Goal: Navigation & Orientation: Find specific page/section

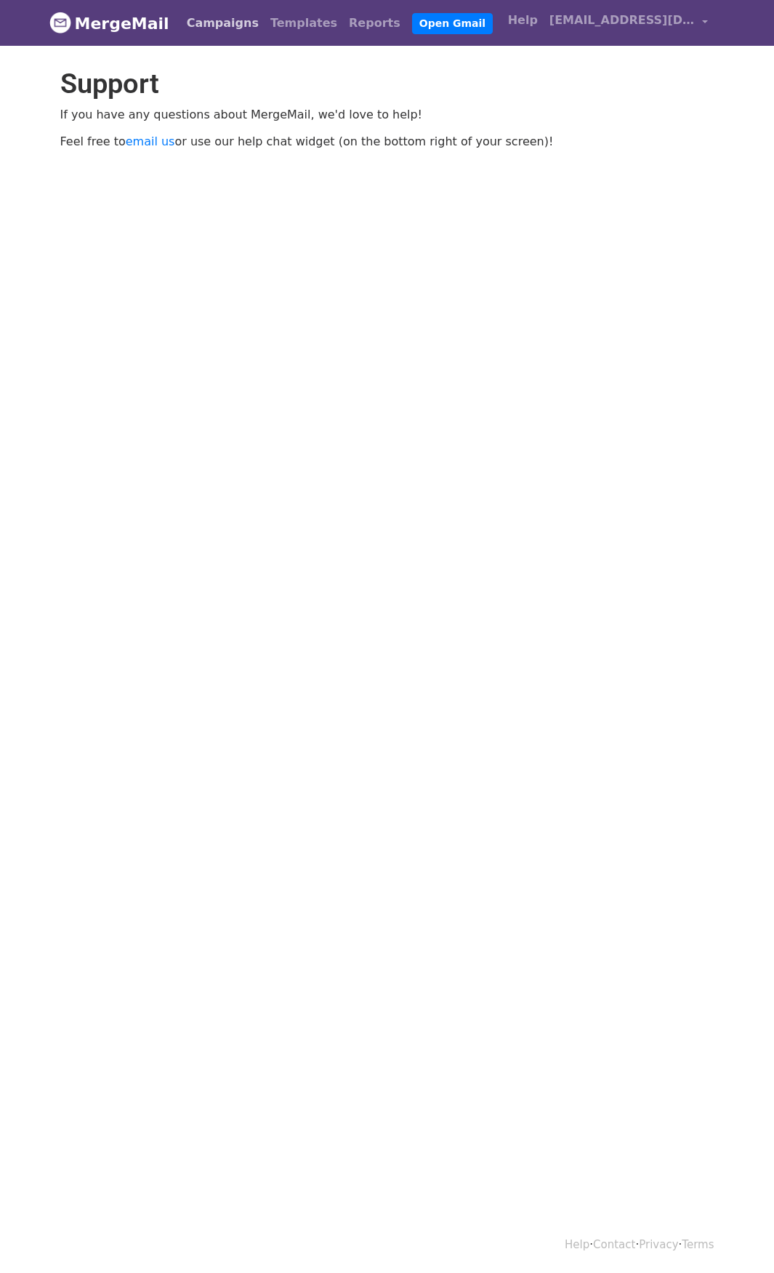
click at [208, 17] on link "Campaigns" at bounding box center [223, 23] width 84 height 29
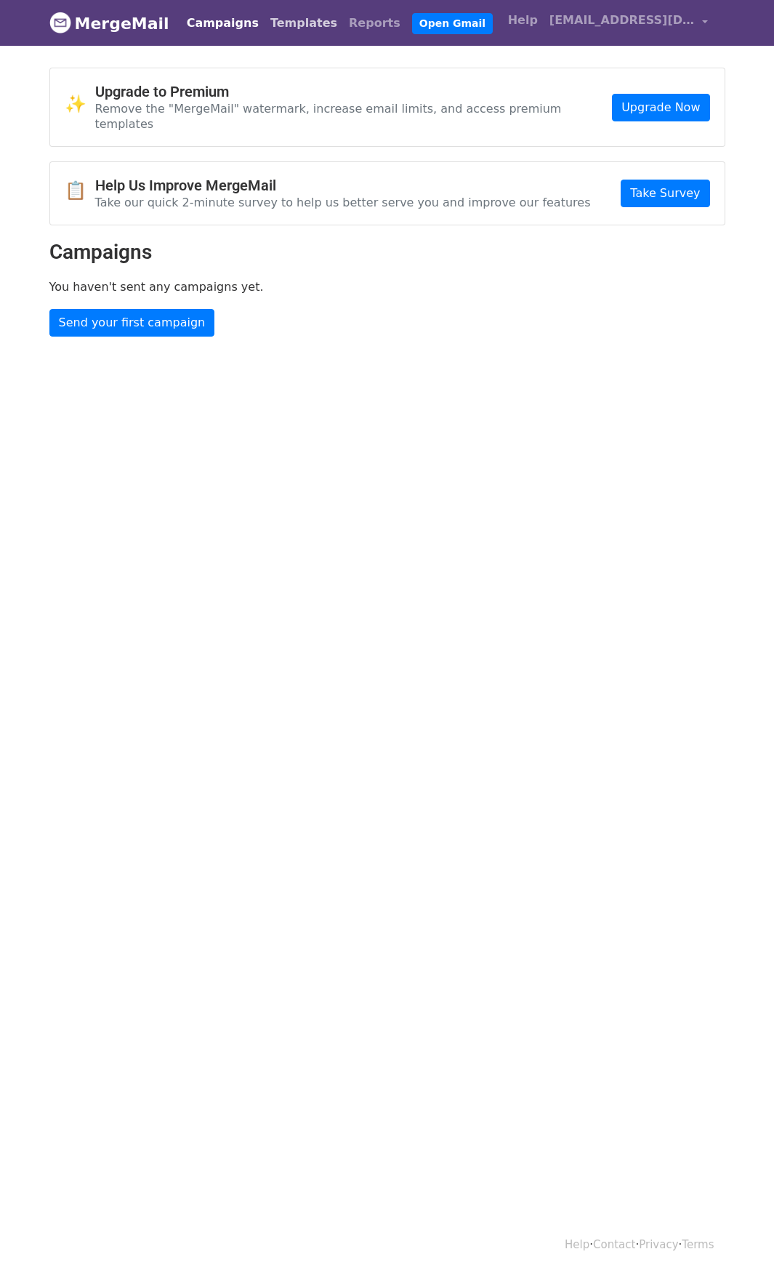
click at [270, 23] on link "Templates" at bounding box center [304, 23] width 79 height 29
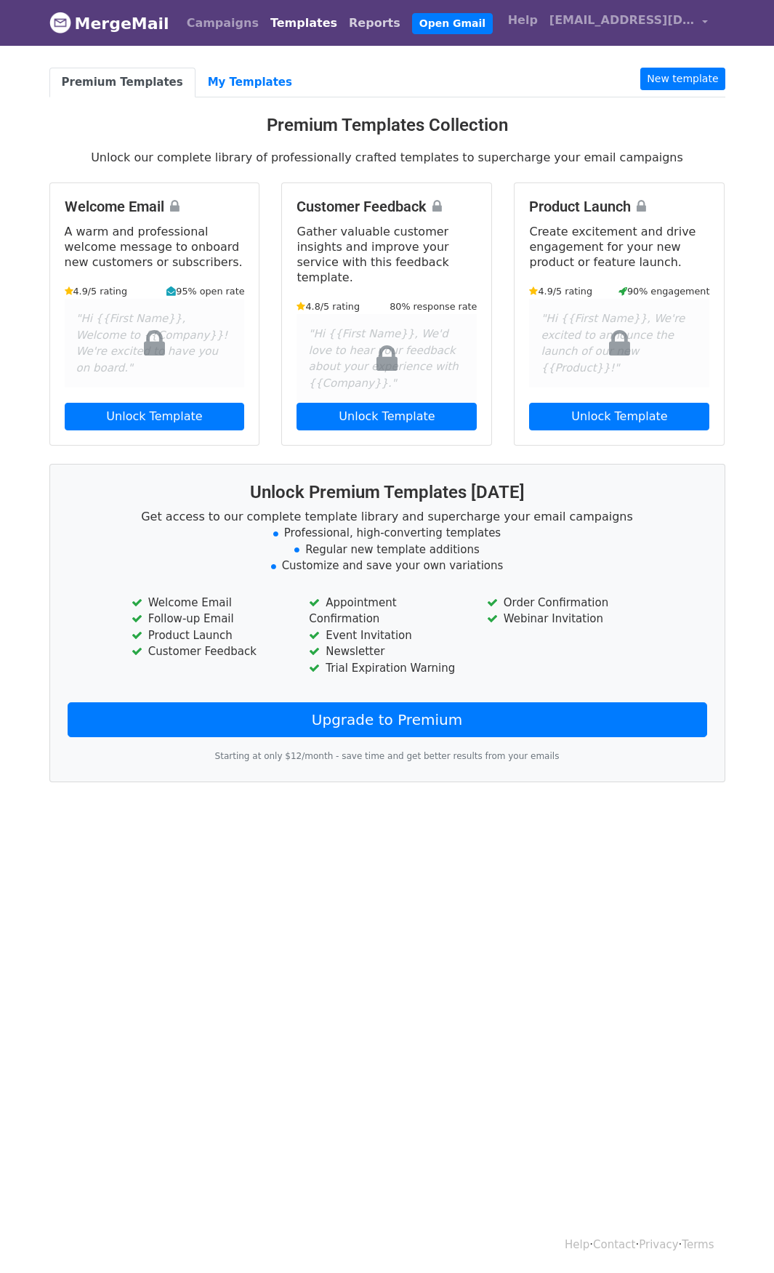
click at [343, 22] on link "Reports" at bounding box center [374, 23] width 63 height 29
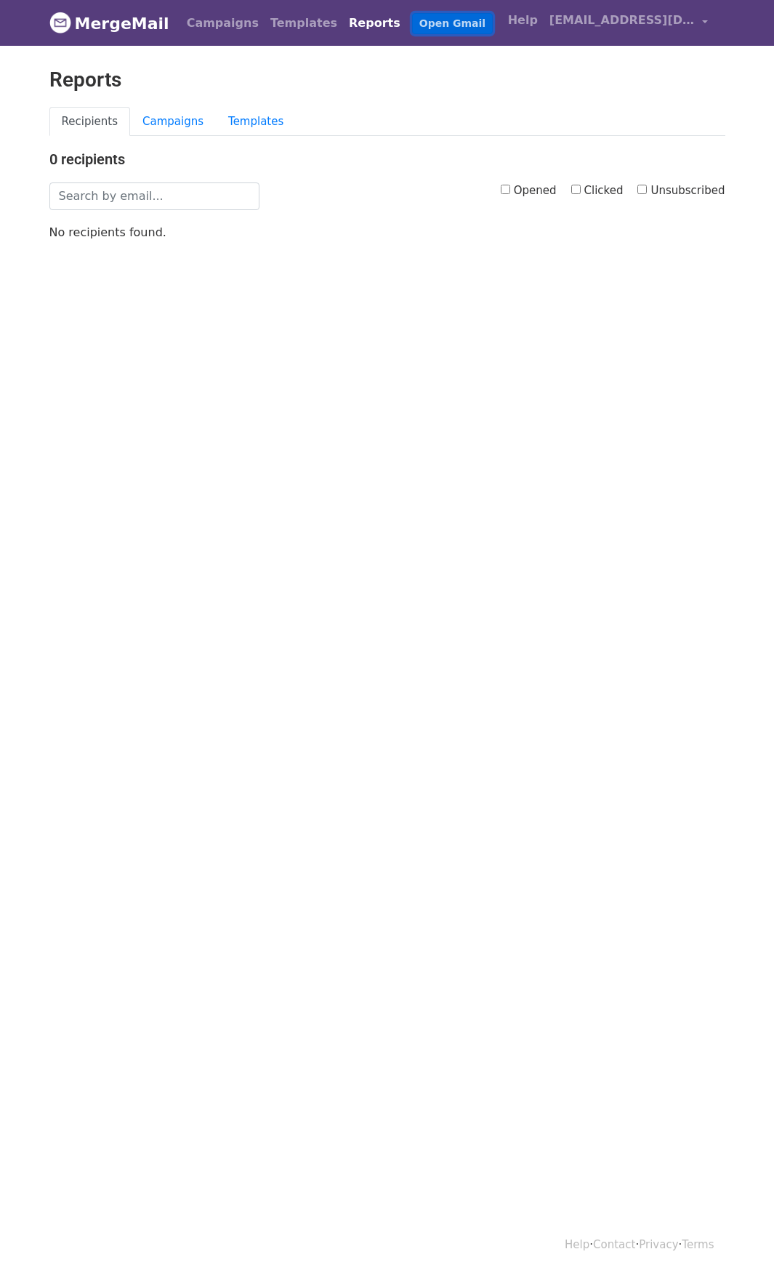
click at [412, 29] on link "Open Gmail" at bounding box center [452, 23] width 81 height 21
